Goal: Information Seeking & Learning: Learn about a topic

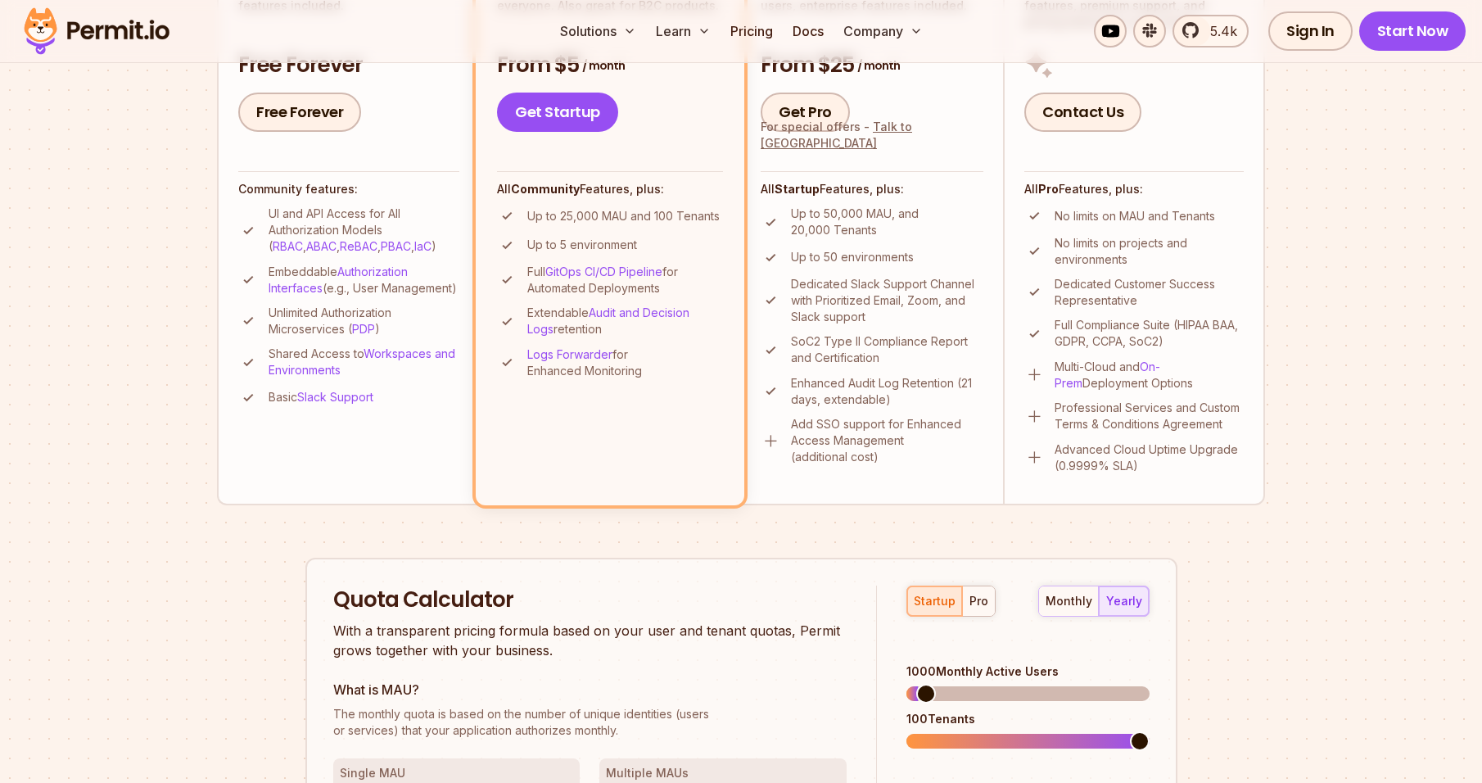
scroll to position [655, 0]
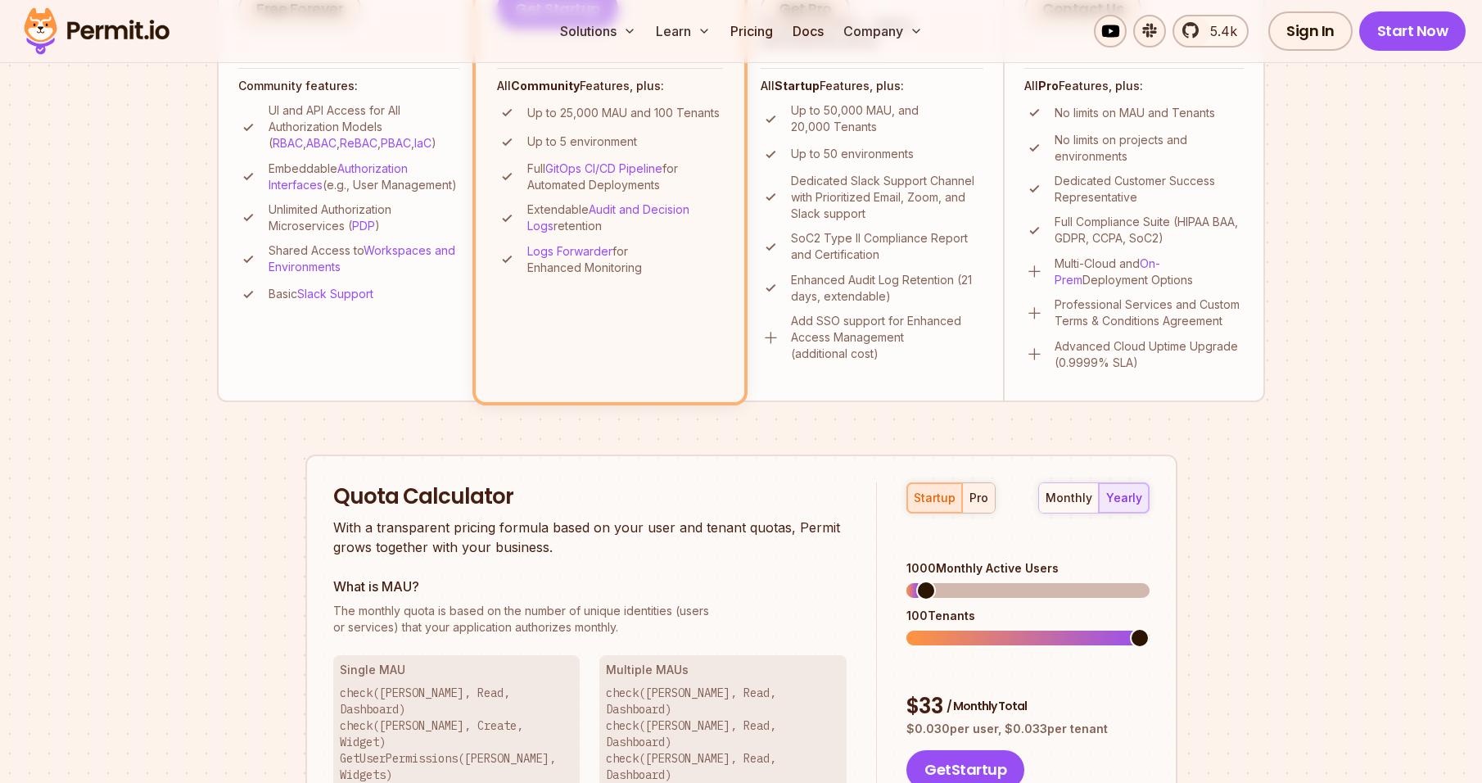
click at [975, 491] on div "pro" at bounding box center [978, 498] width 19 height 16
click at [932, 496] on div "startup" at bounding box center [935, 498] width 42 height 16
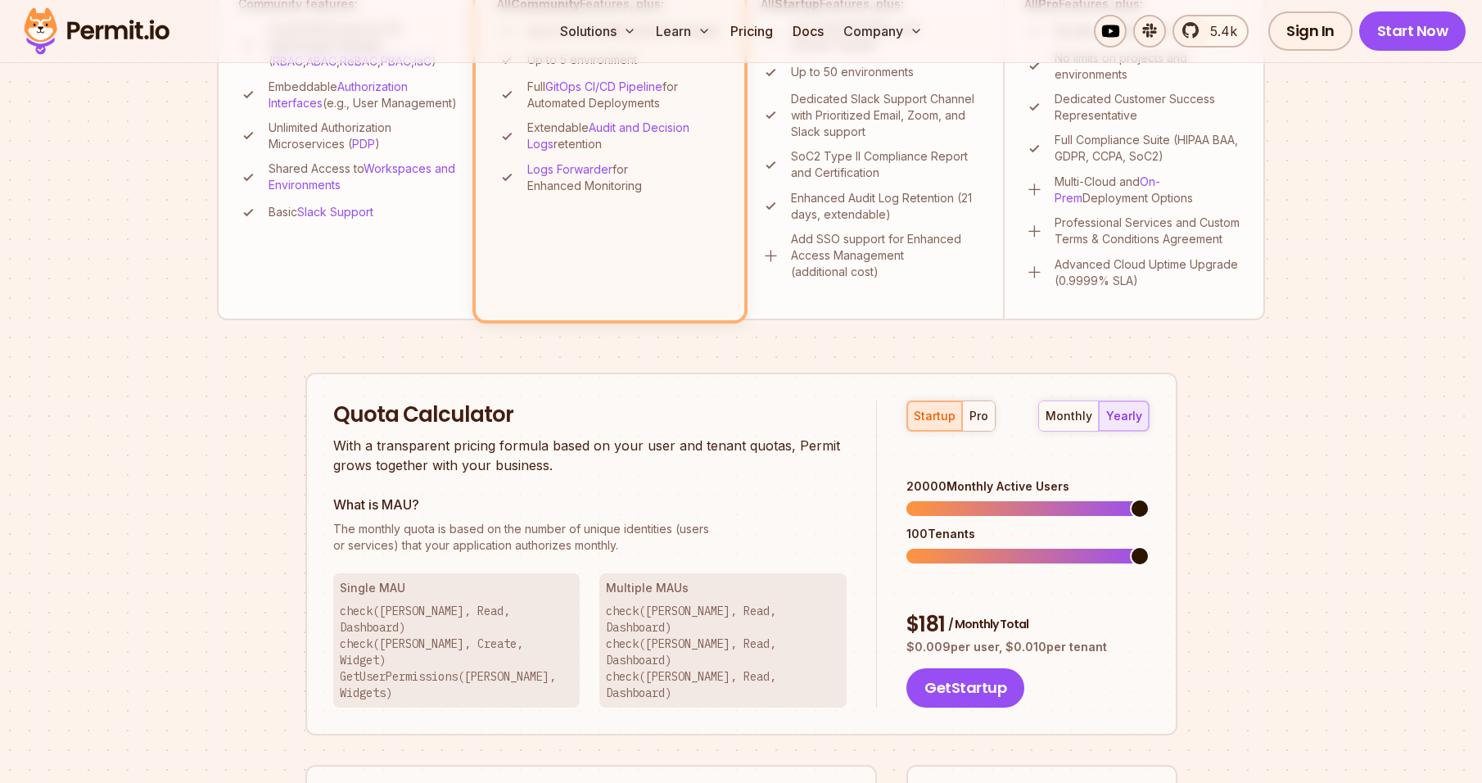
click at [1149, 499] on span at bounding box center [1140, 509] width 20 height 20
click at [906, 546] on span at bounding box center [916, 556] width 20 height 20
click at [1124, 546] on span at bounding box center [1114, 556] width 20 height 20
click at [956, 546] on span at bounding box center [966, 556] width 20 height 20
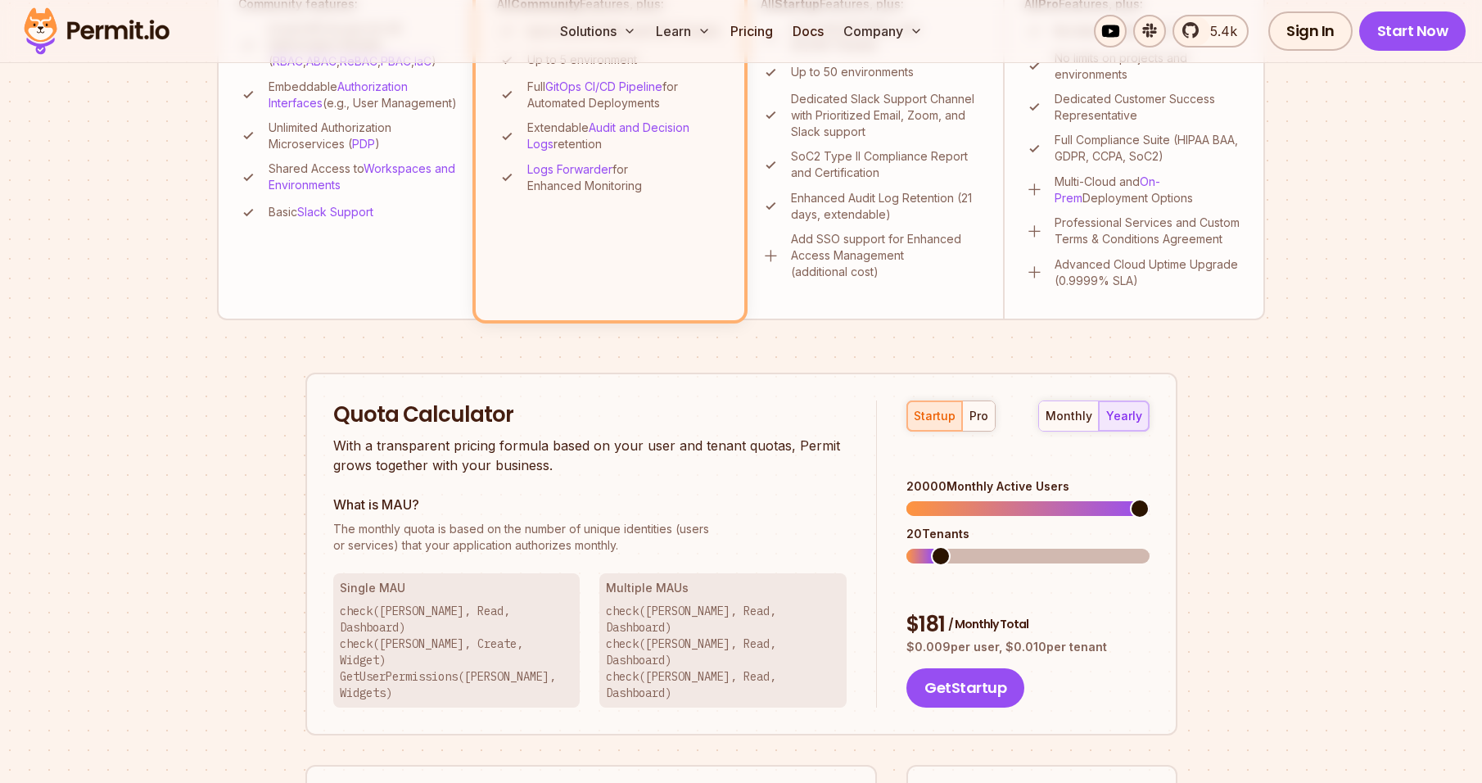
click at [929, 549] on span at bounding box center [1027, 556] width 242 height 15
click at [960, 549] on span at bounding box center [933, 556] width 54 height 15
click at [1050, 546] on span at bounding box center [1040, 556] width 20 height 20
click at [1148, 549] on span at bounding box center [1027, 556] width 242 height 15
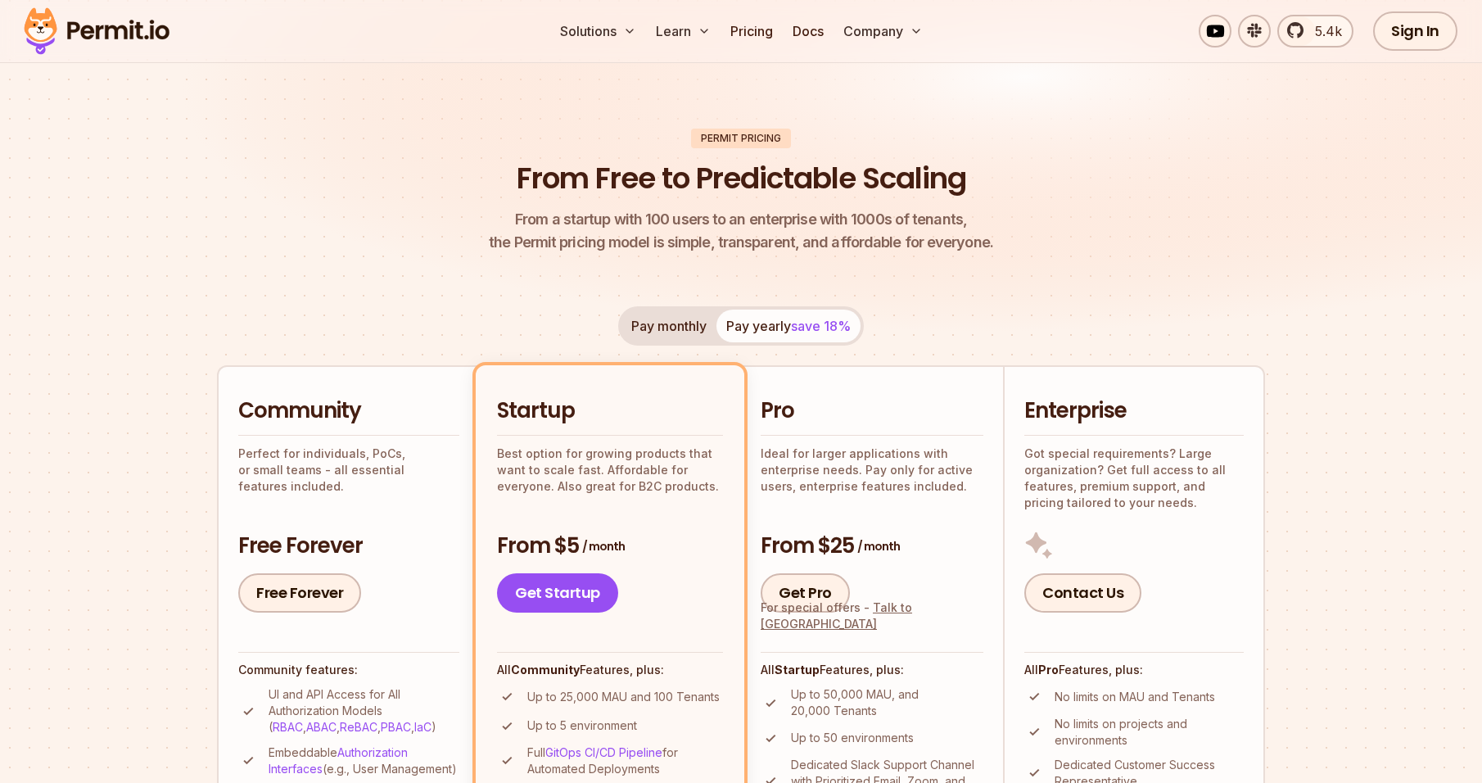
scroll to position [0, 0]
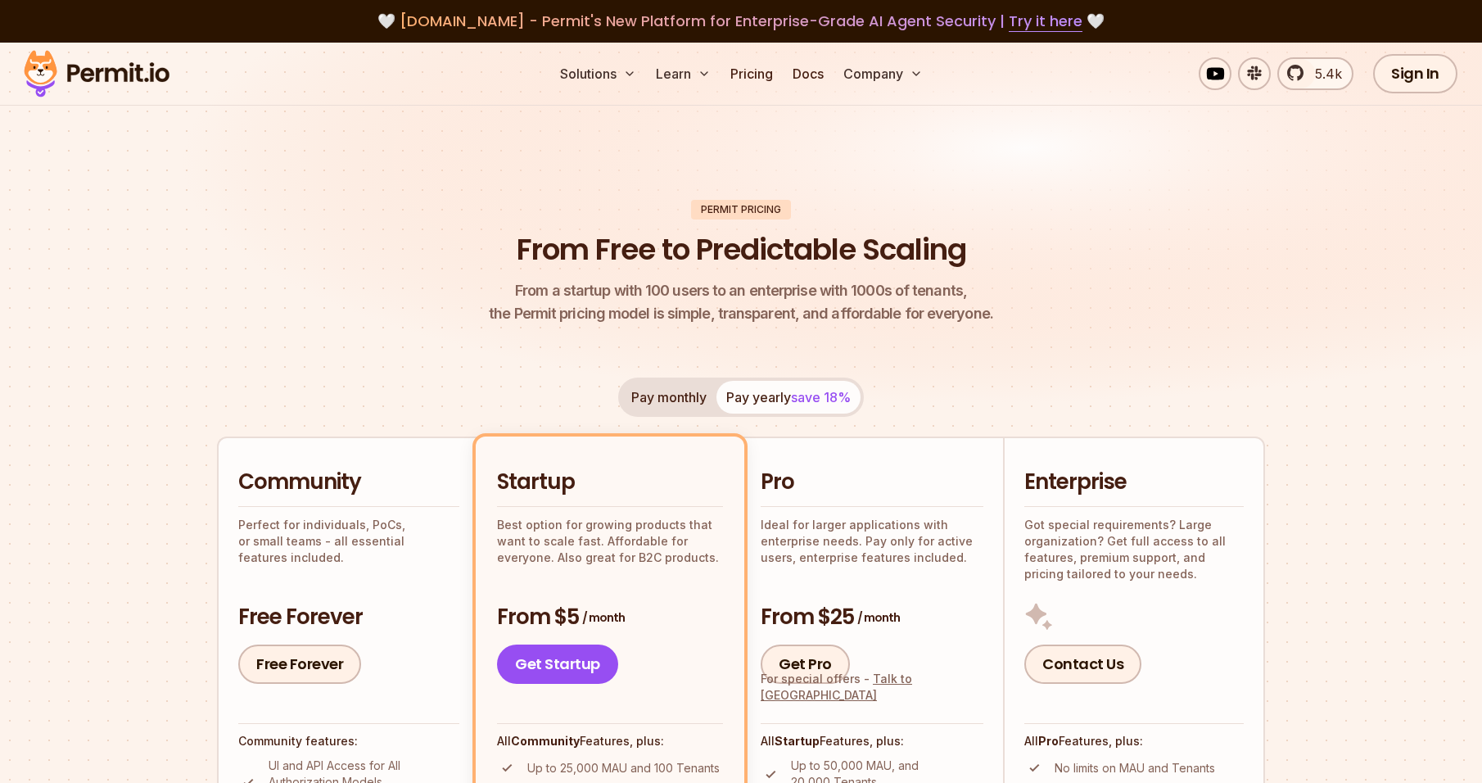
click at [83, 52] on img at bounding box center [96, 74] width 160 height 56
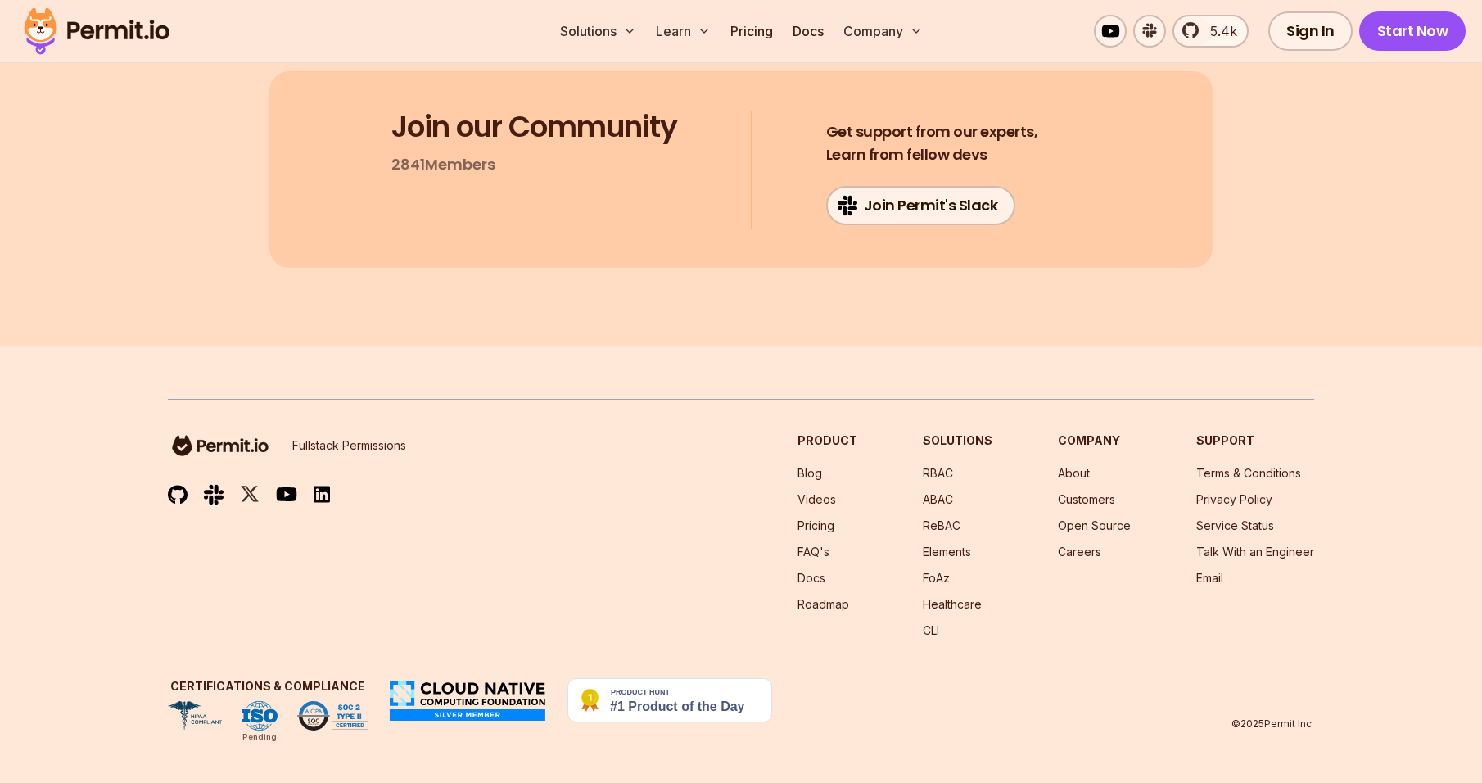
scroll to position [8733, 0]
click at [181, 494] on img at bounding box center [178, 495] width 20 height 20
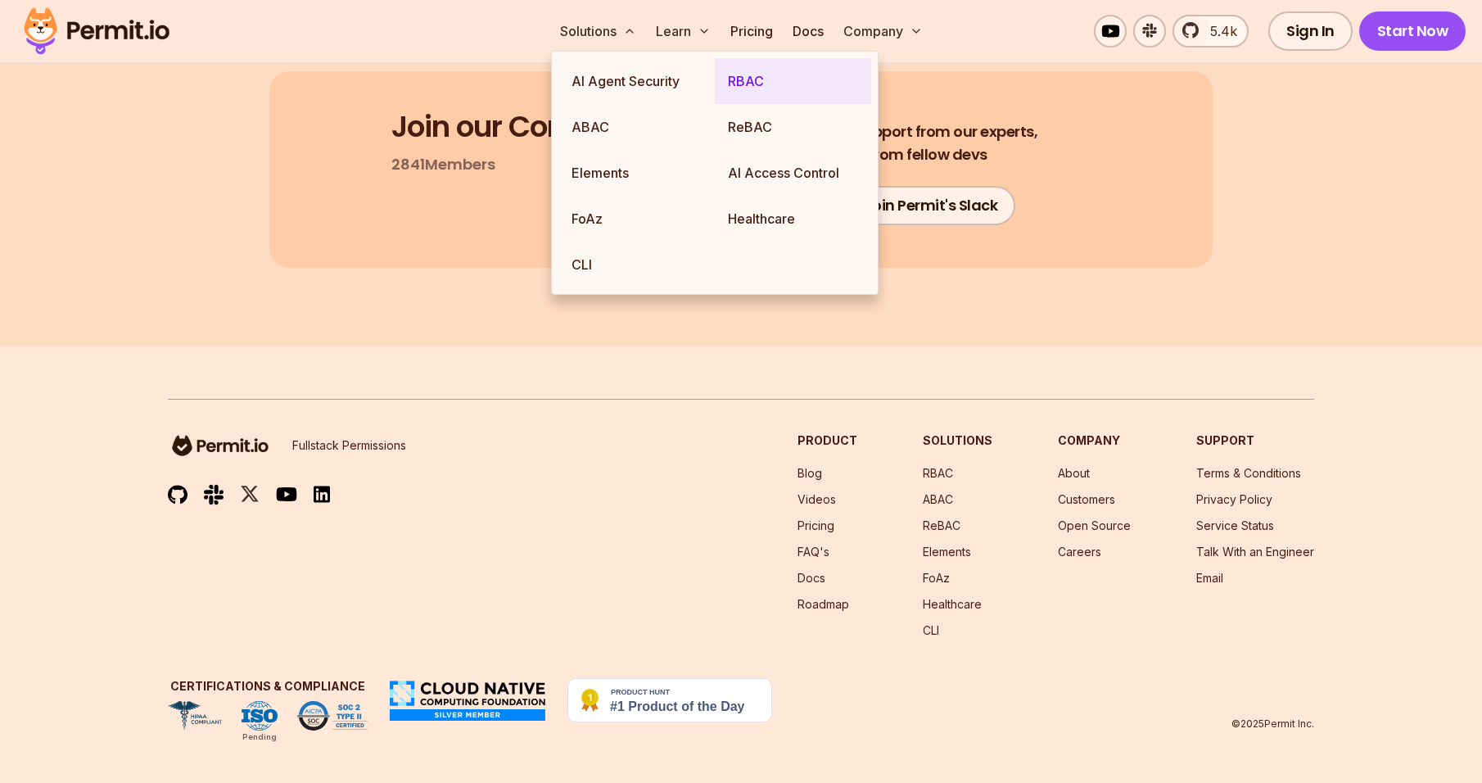
click at [735, 88] on link "RBAC" at bounding box center [793, 81] width 156 height 46
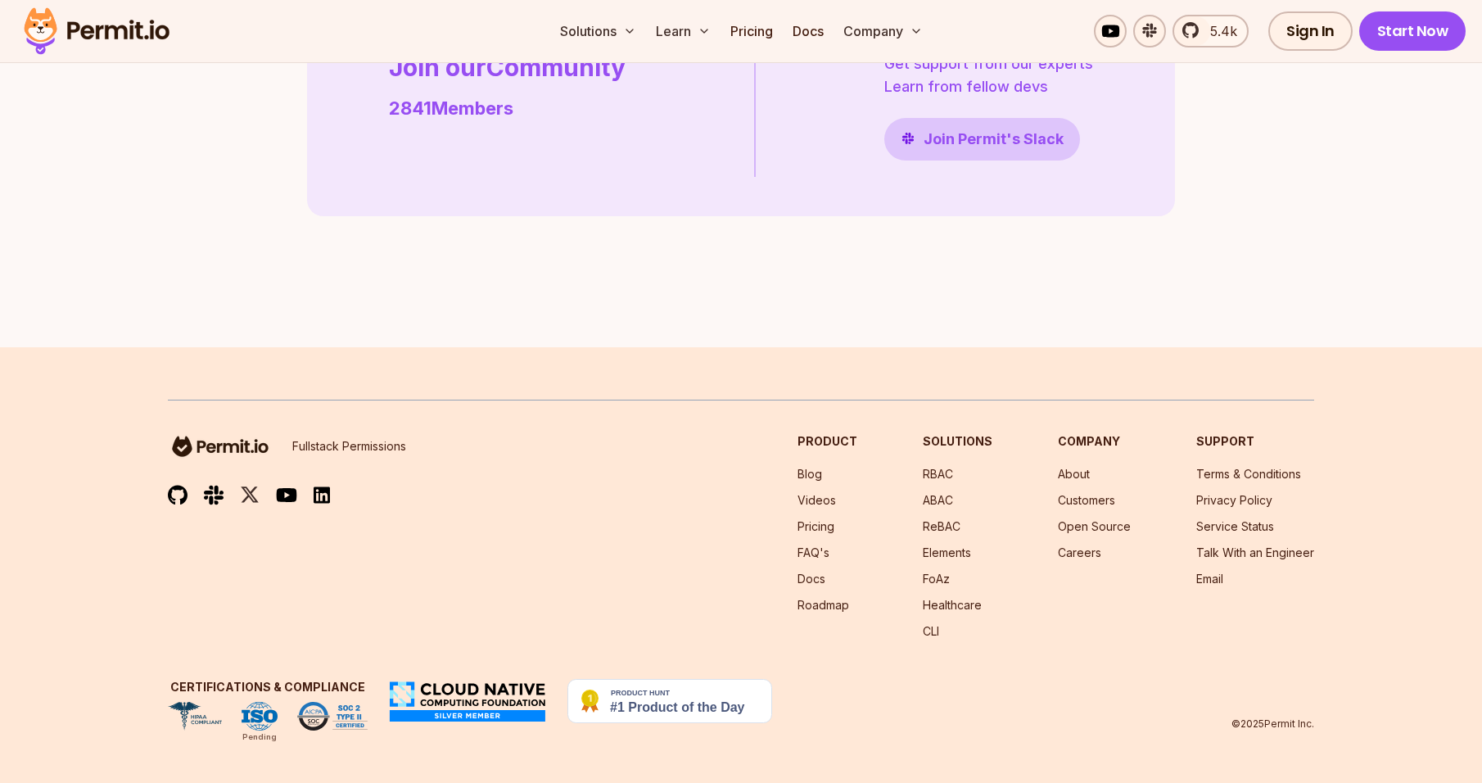
scroll to position [4732, 0]
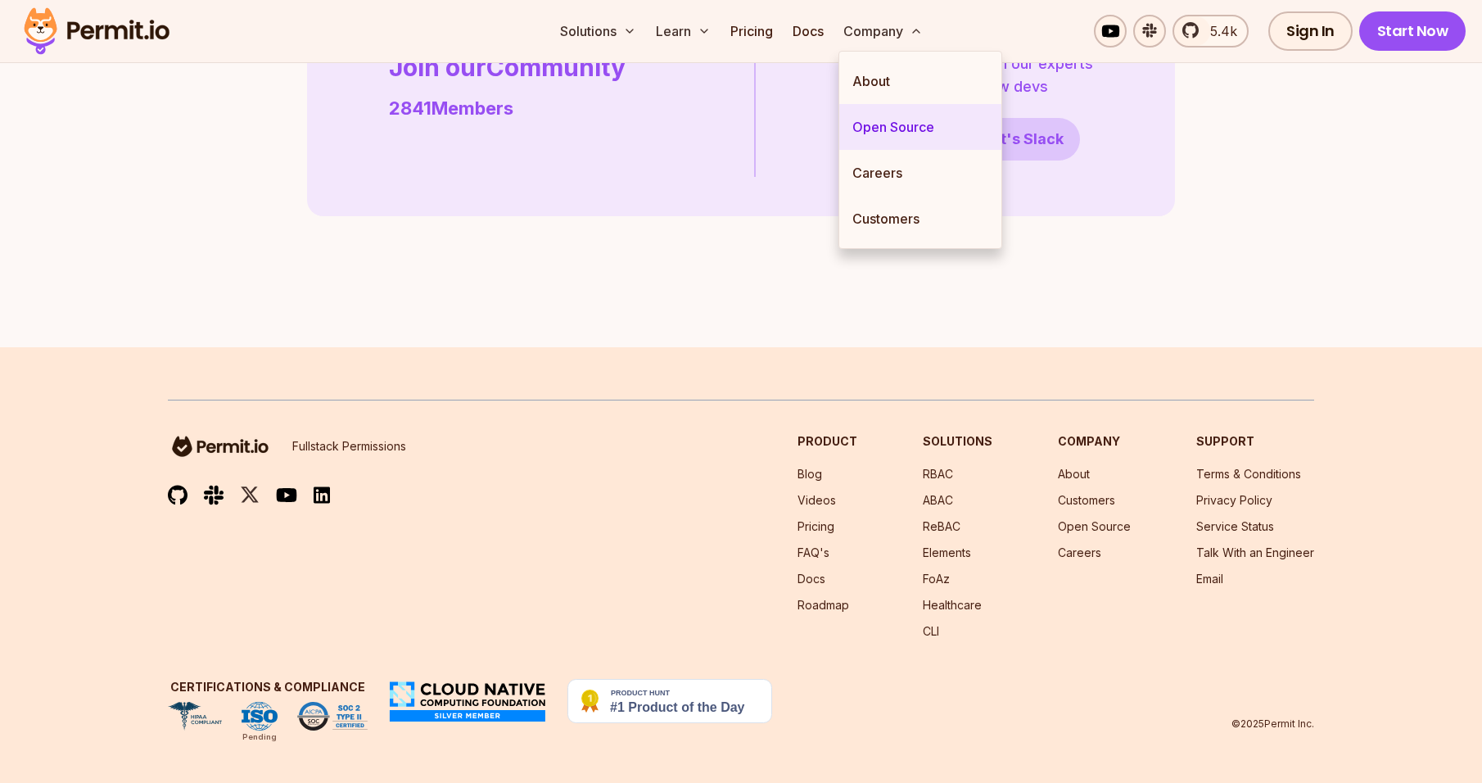
click at [890, 137] on link "Open Source" at bounding box center [920, 127] width 162 height 46
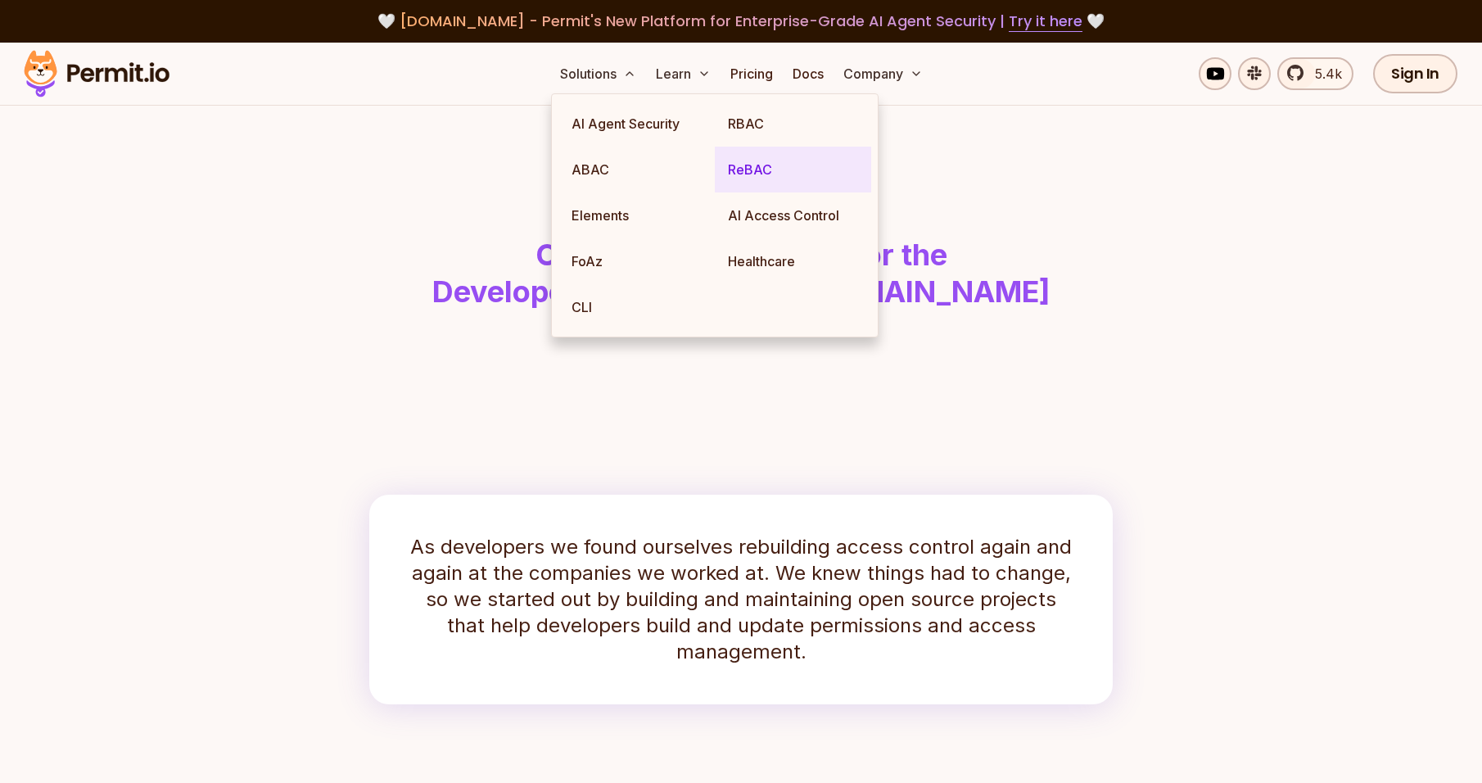
click at [747, 179] on link "ReBAC" at bounding box center [793, 170] width 156 height 46
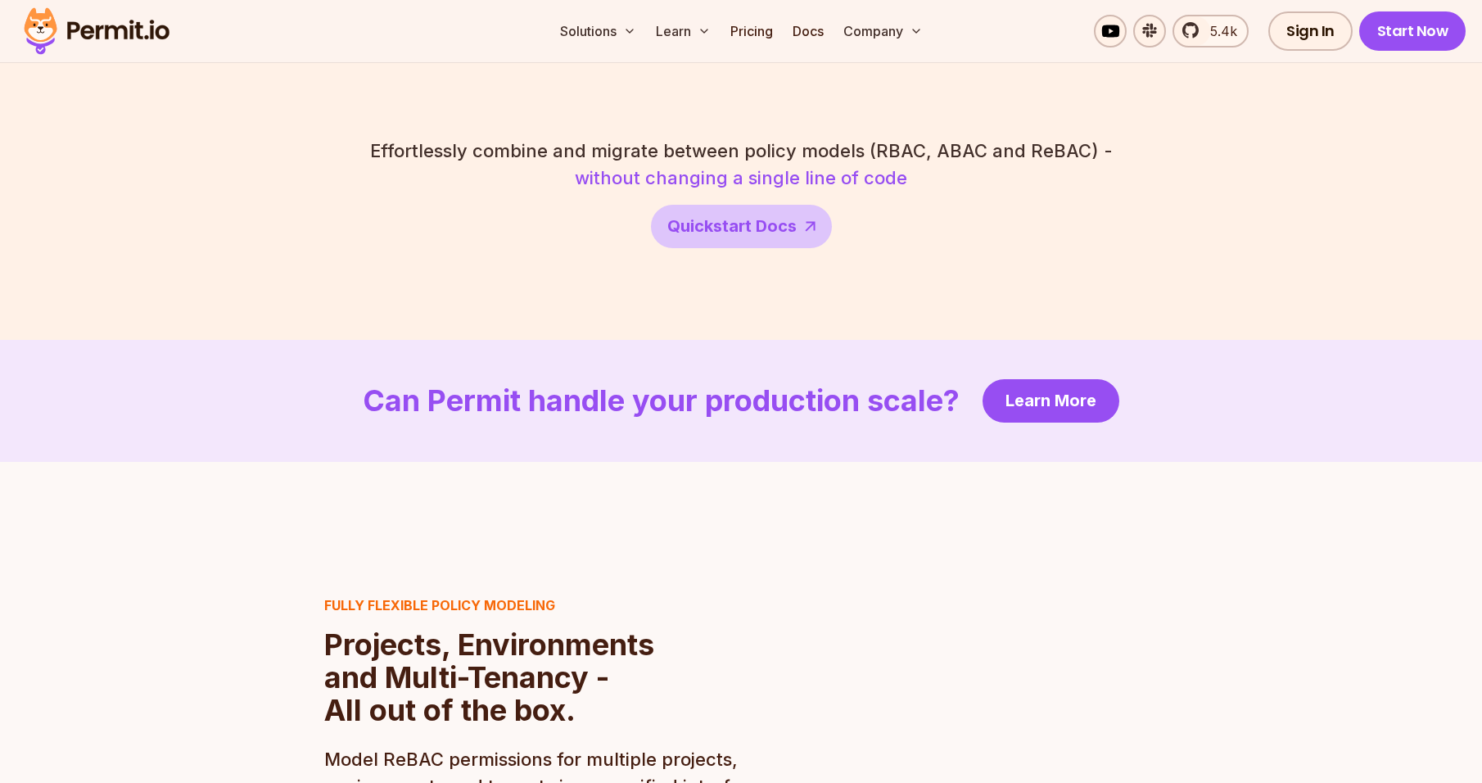
scroll to position [3275, 0]
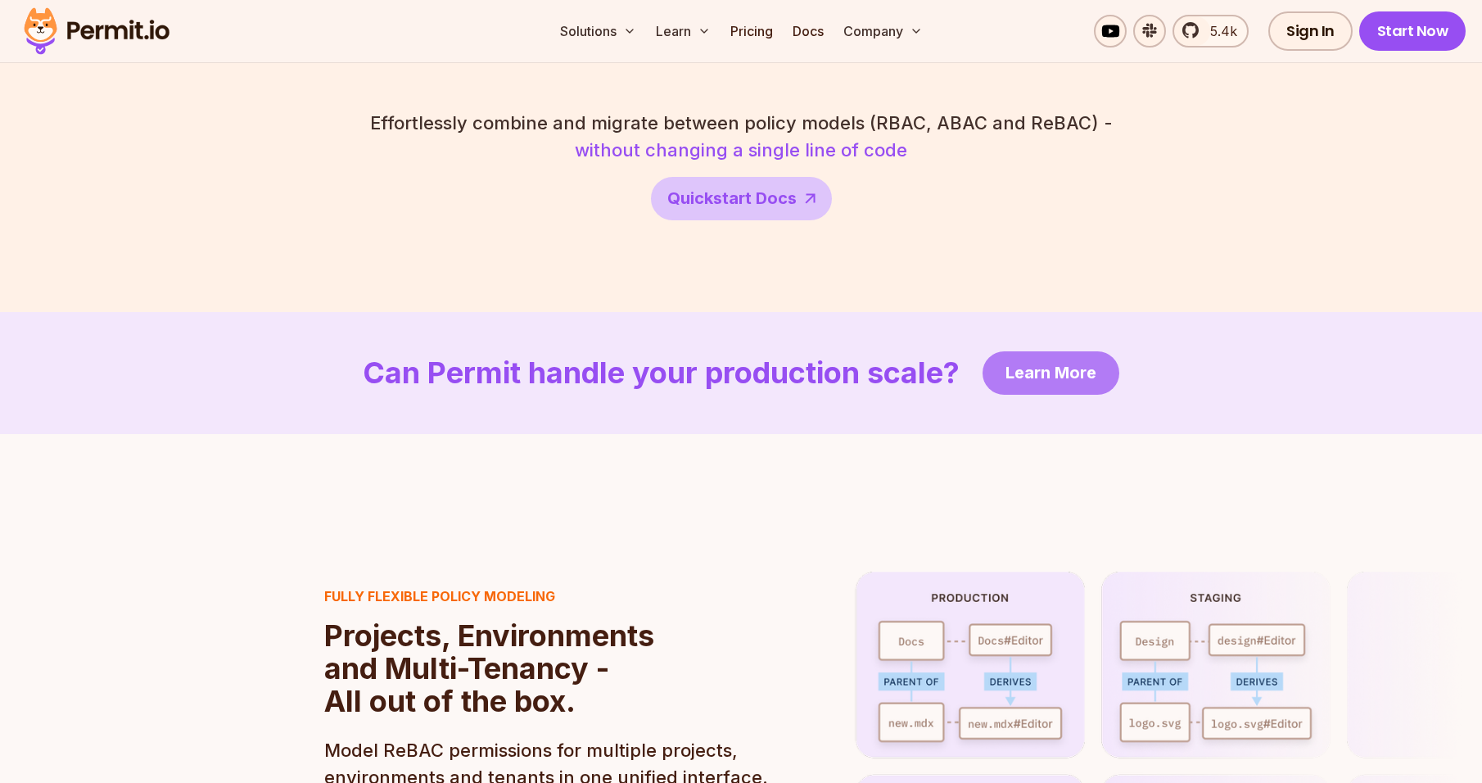
click at [1055, 361] on span "Learn More" at bounding box center [1050, 372] width 91 height 23
